Goal: Information Seeking & Learning: Learn about a topic

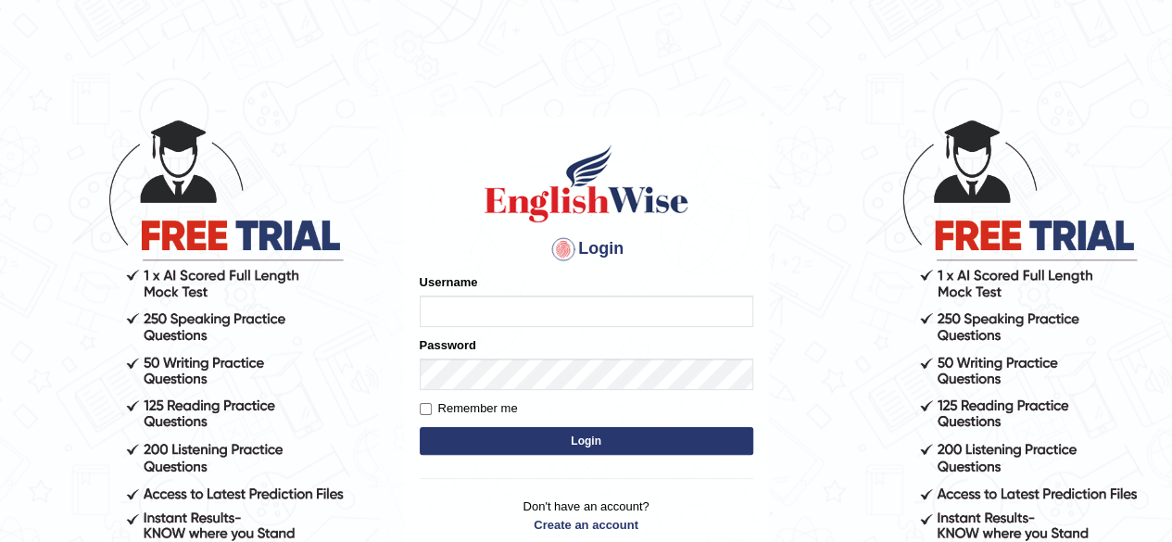
click at [525, 312] on input "Username" at bounding box center [587, 312] width 334 height 32
type input "Damanjit"
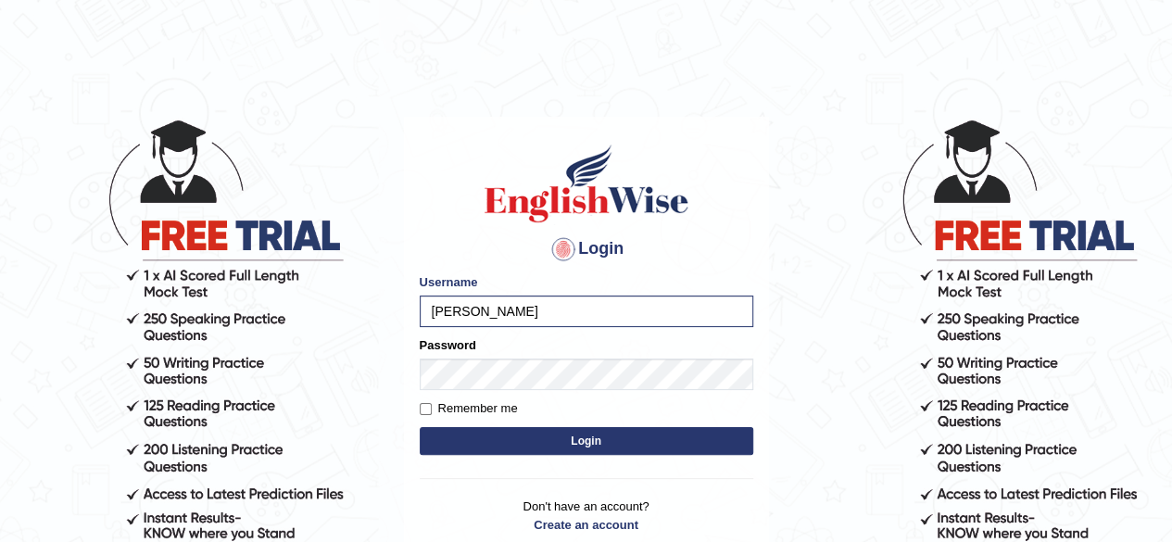
click at [559, 446] on button "Login" at bounding box center [587, 441] width 334 height 28
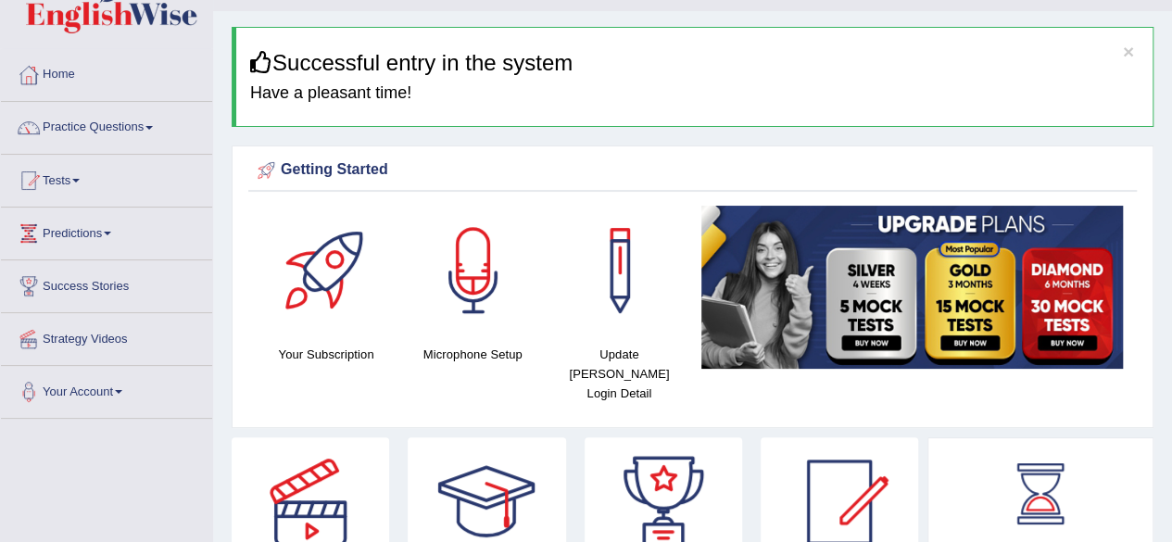
scroll to position [19, 0]
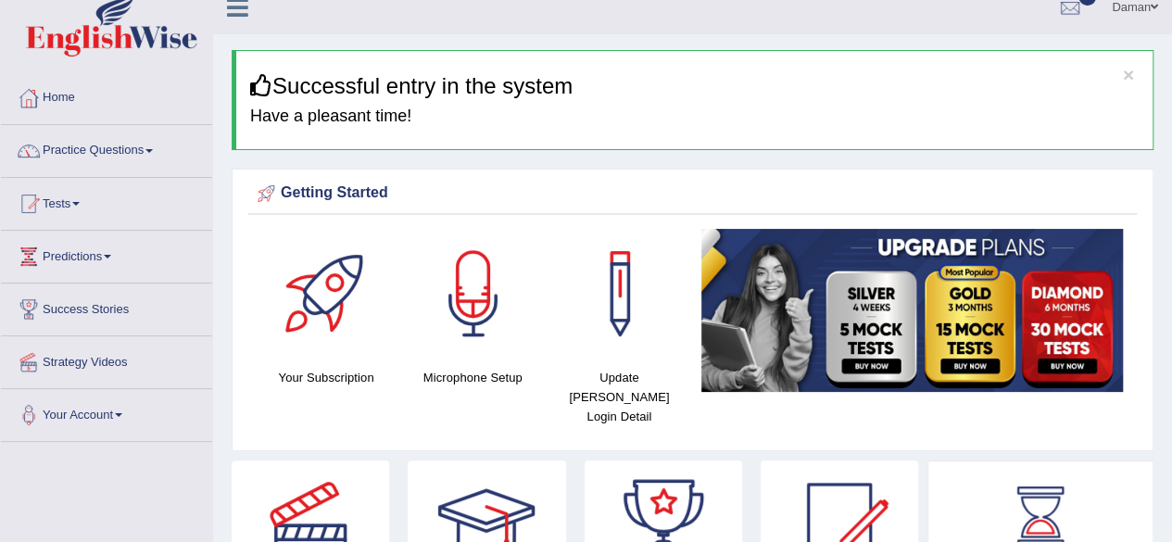
click at [100, 157] on link "Practice Questions" at bounding box center [106, 148] width 211 height 46
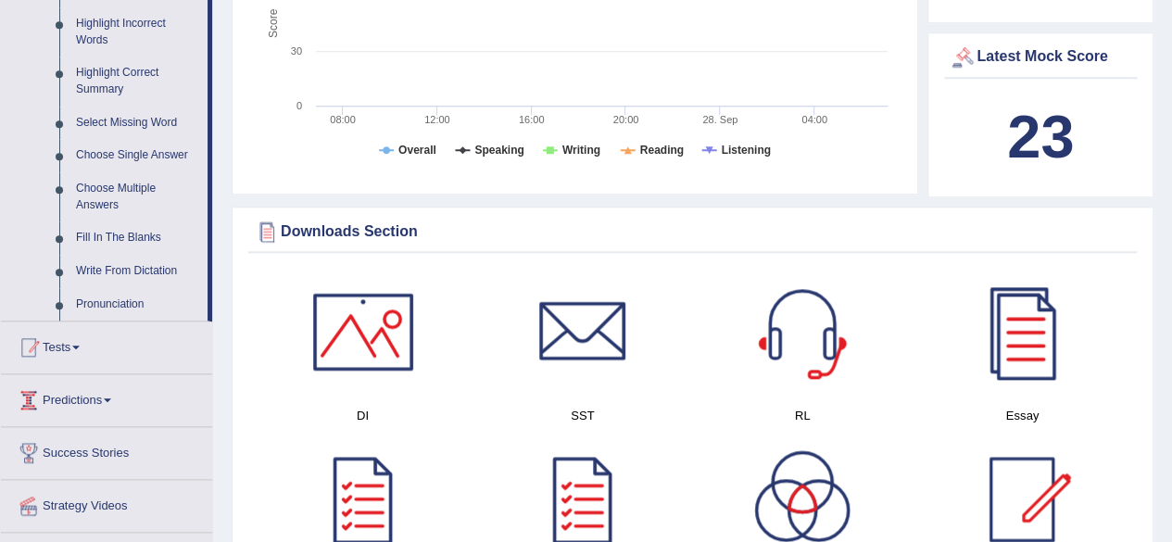
scroll to position [989, 0]
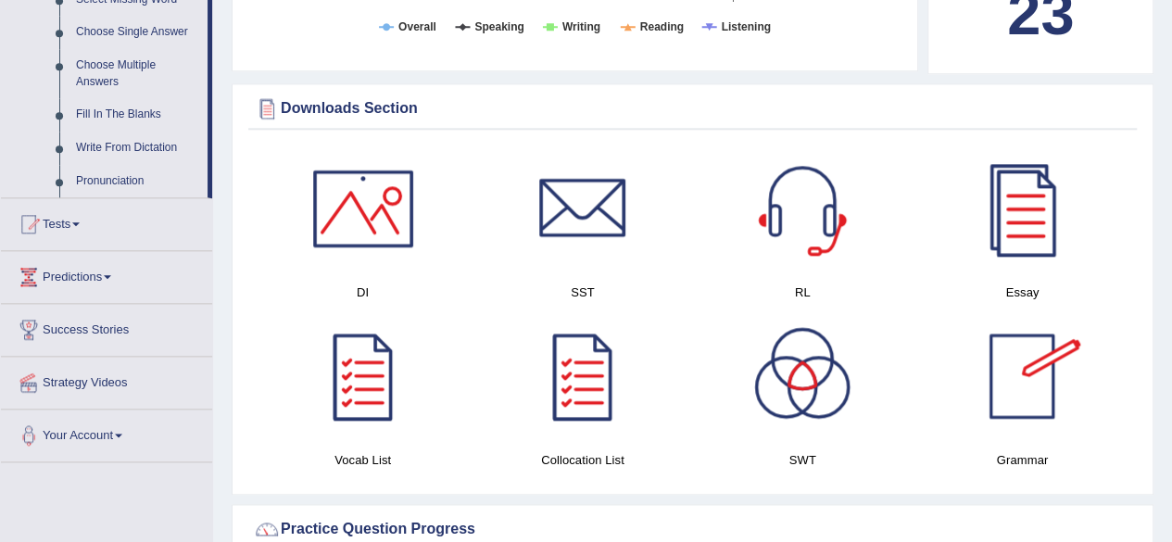
click at [1023, 186] on div at bounding box center [1022, 209] width 130 height 130
click at [356, 156] on div at bounding box center [363, 209] width 130 height 130
